Goal: Check status: Check status

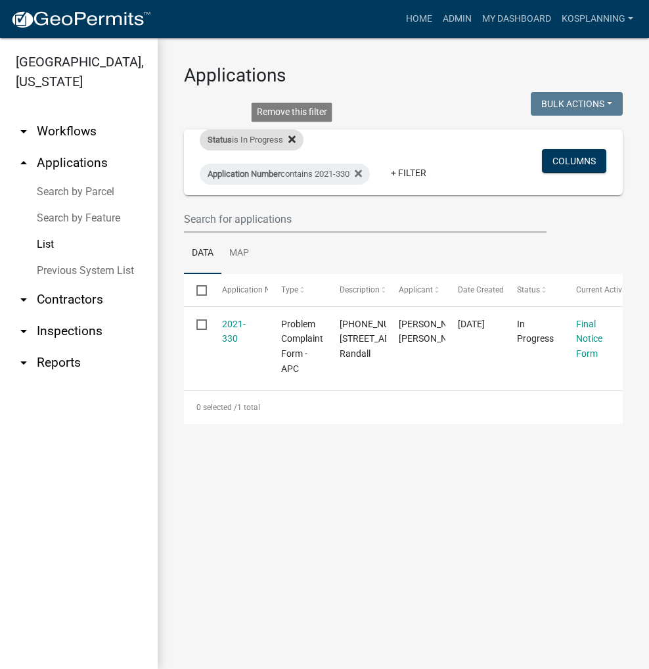
click at [296, 136] on icon at bounding box center [291, 139] width 7 height 11
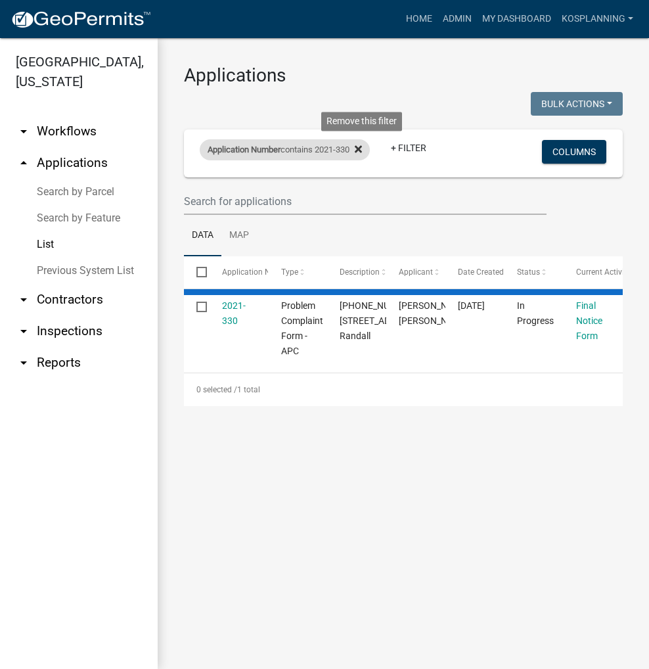
click at [362, 150] on icon at bounding box center [358, 149] width 7 height 11
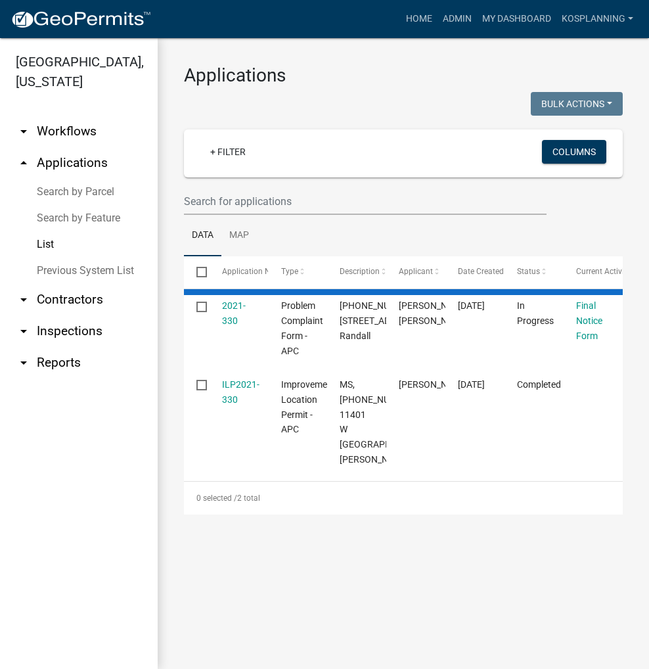
select select "3: 100"
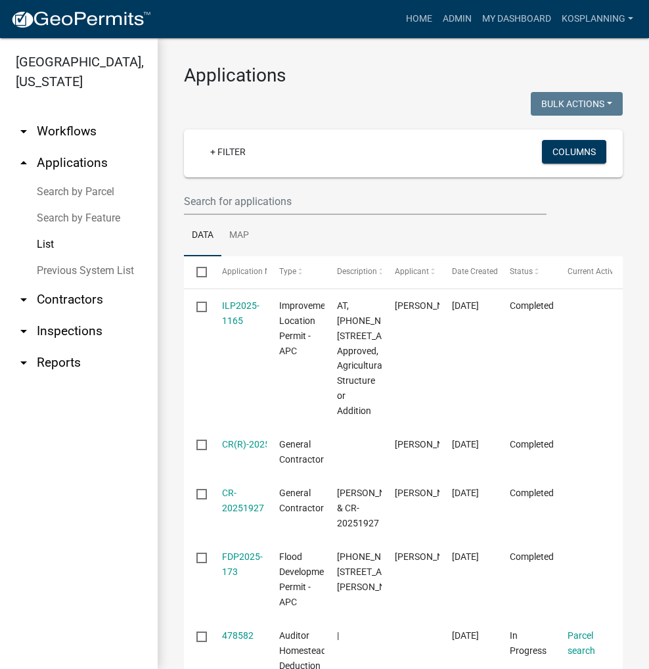
click at [91, 196] on link "Search by Parcel" at bounding box center [79, 192] width 158 height 26
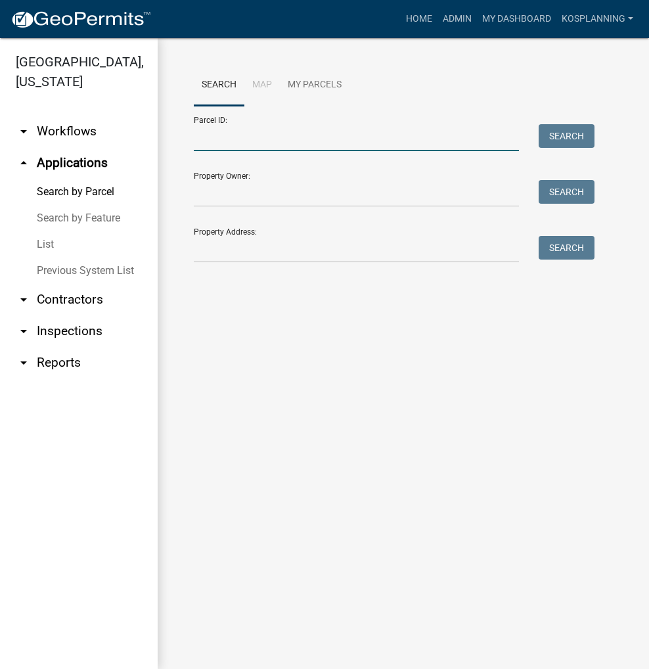
click at [213, 142] on input "Parcel ID:" at bounding box center [356, 137] width 325 height 27
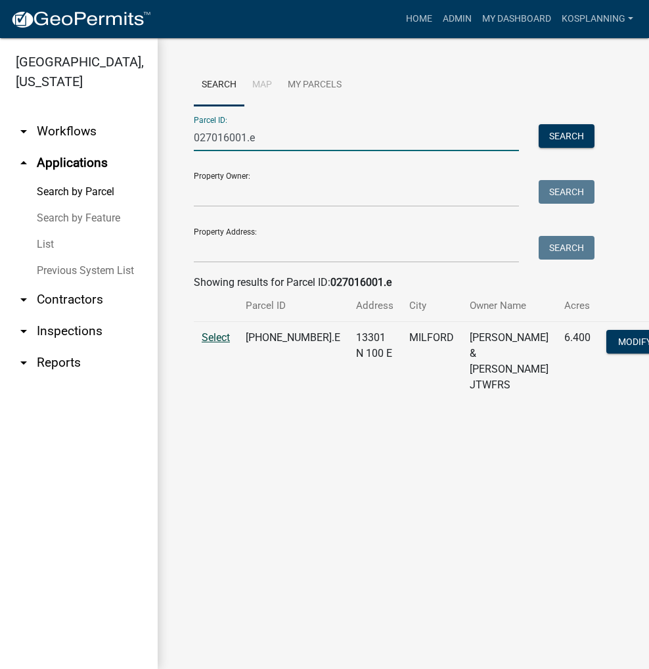
type input "027016001.e"
click at [211, 344] on span "Select" at bounding box center [216, 337] width 28 height 12
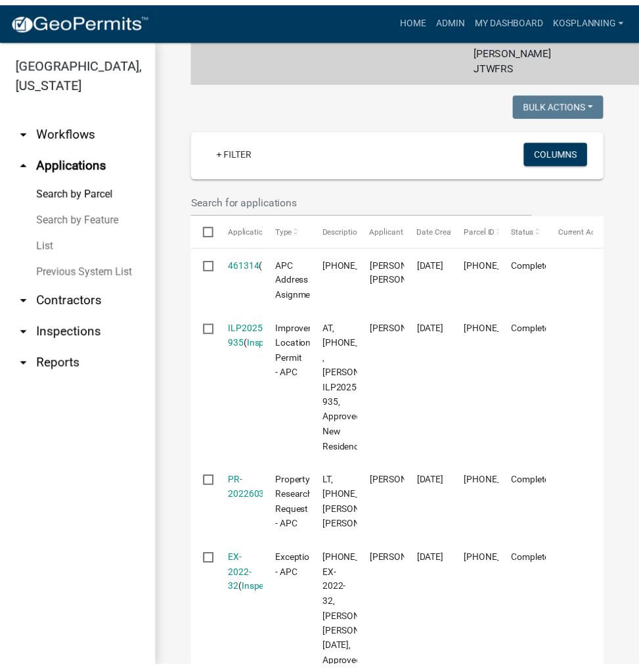
scroll to position [329, 0]
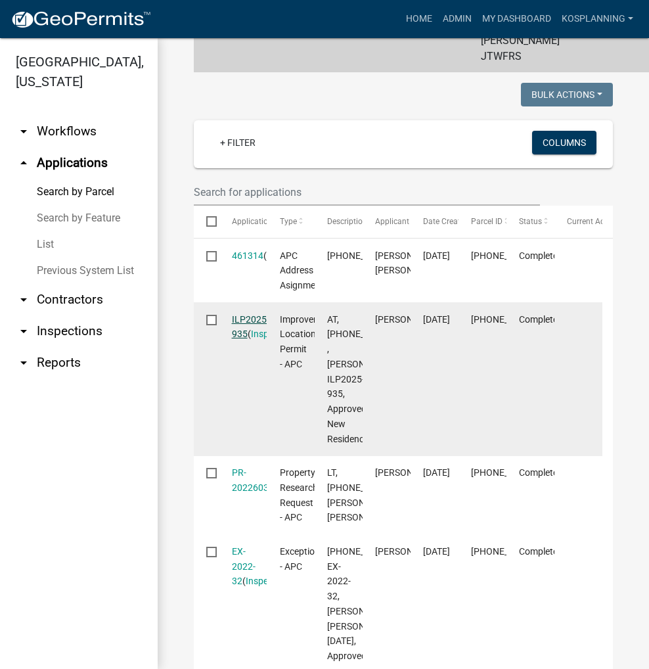
click at [240, 340] on link "ILP2025-935" at bounding box center [250, 327] width 37 height 26
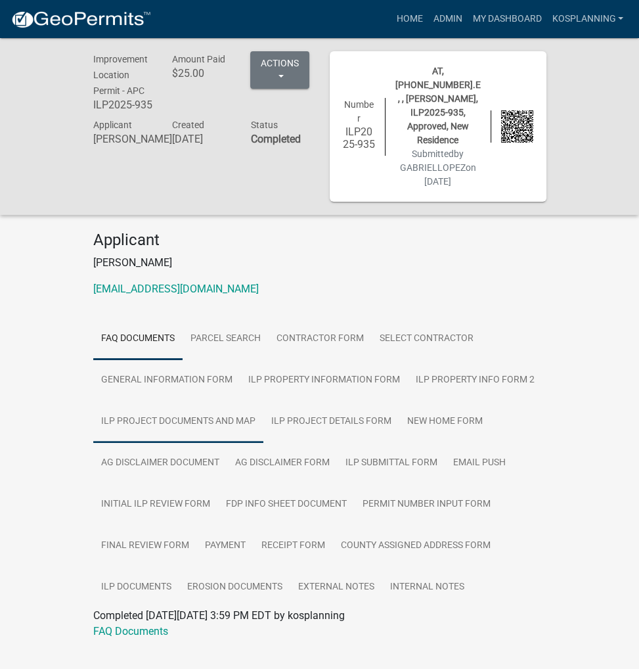
click at [223, 401] on link "ILP Project Documents and Map" at bounding box center [178, 422] width 170 height 42
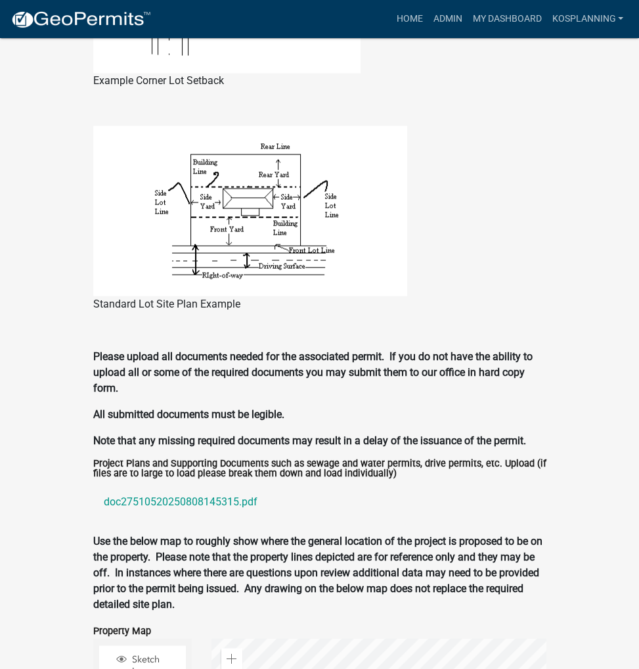
scroll to position [1446, 0]
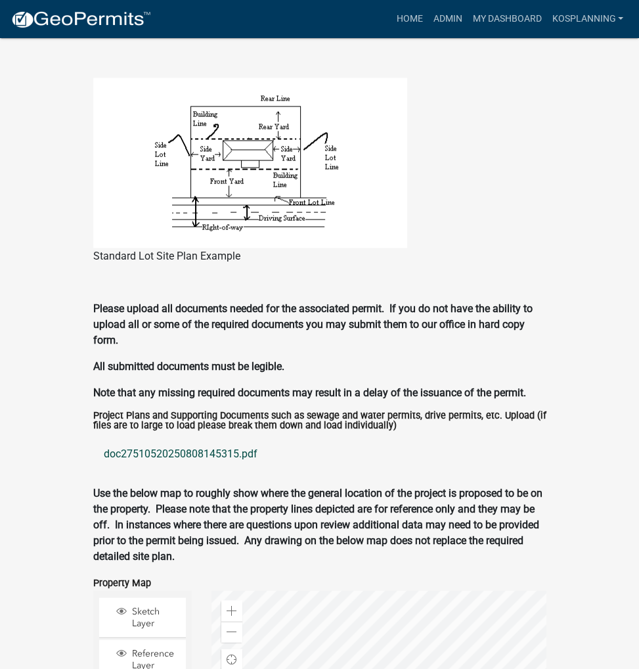
click at [233, 438] on link "doc27510520250808145315.pdf" at bounding box center [319, 454] width 453 height 32
click at [404, 20] on link "Home" at bounding box center [409, 19] width 37 height 25
